Goal: Complete application form

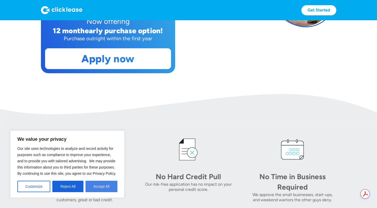
click at [103, 186] on button "Accept All" at bounding box center [102, 185] width 32 height 11
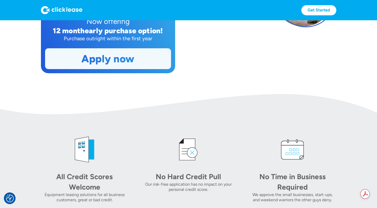
click at [119, 58] on link "Apply now" at bounding box center [107, 58] width 125 height 20
